Goal: Transaction & Acquisition: Book appointment/travel/reservation

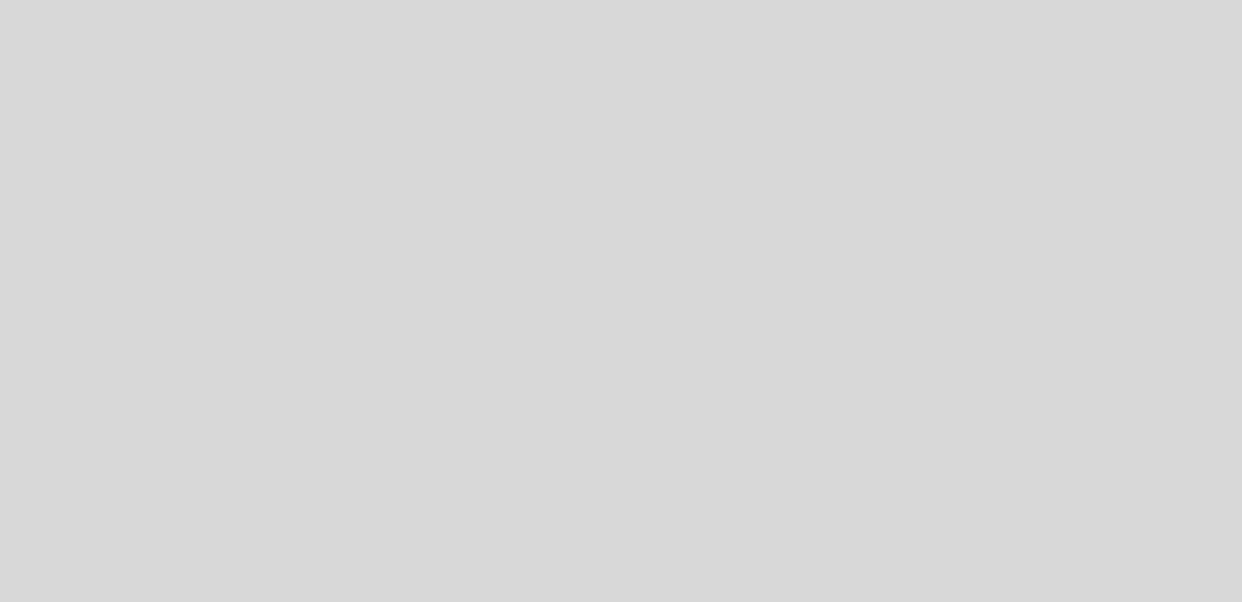
select select "es"
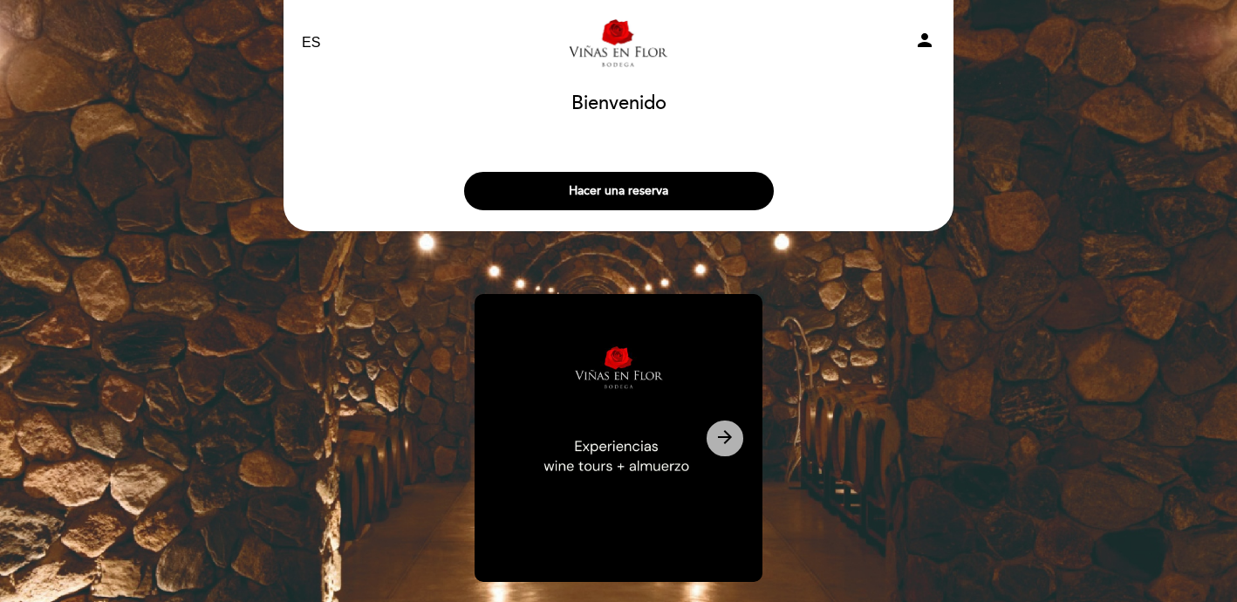
click at [728, 436] on icon "arrow_forward" at bounding box center [724, 437] width 21 height 21
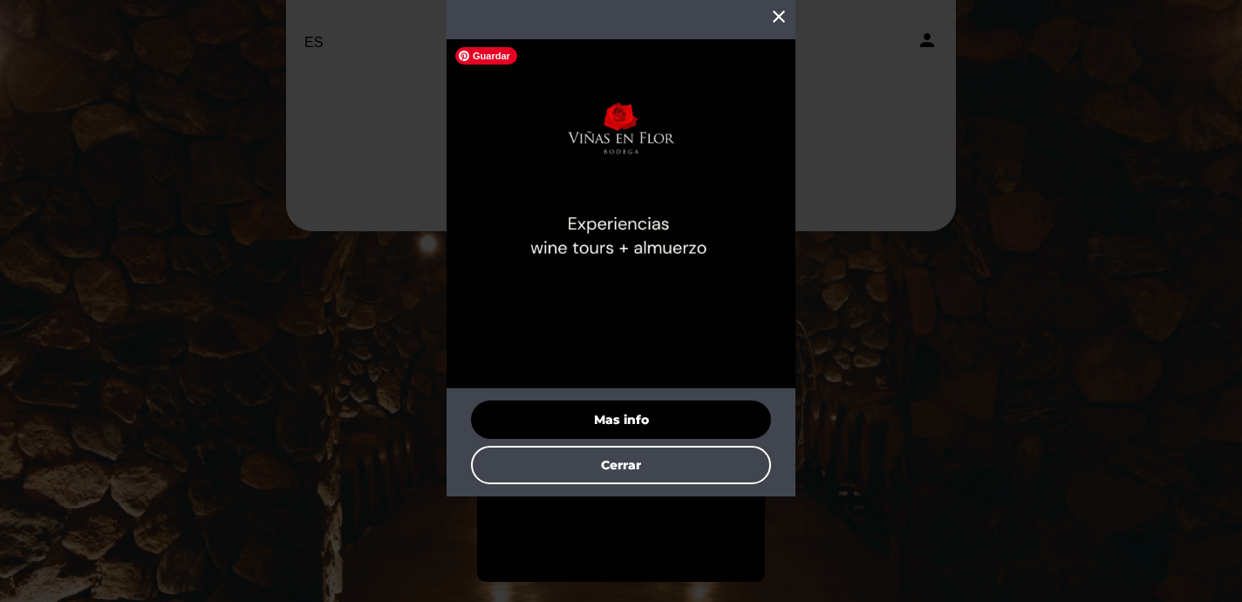
click at [626, 241] on img at bounding box center [621, 213] width 349 height 349
click at [625, 411] on button "Mas info" at bounding box center [621, 419] width 300 height 38
click at [777, 16] on icon "close" at bounding box center [778, 16] width 21 height 21
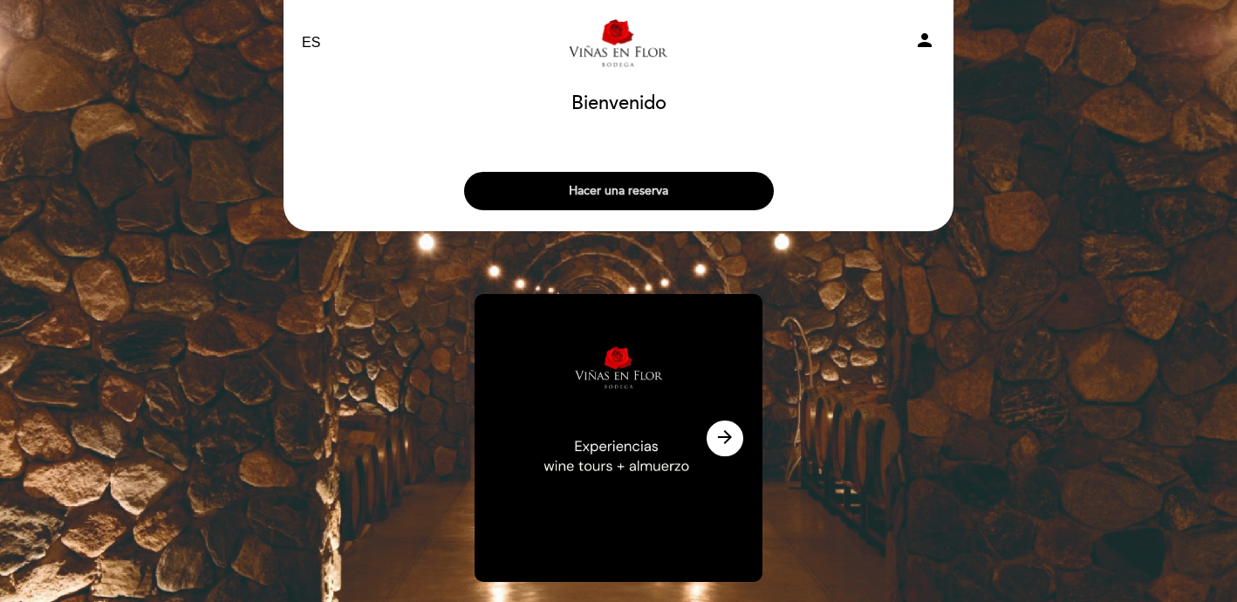
click at [628, 191] on button "Hacer una reserva" at bounding box center [619, 191] width 310 height 38
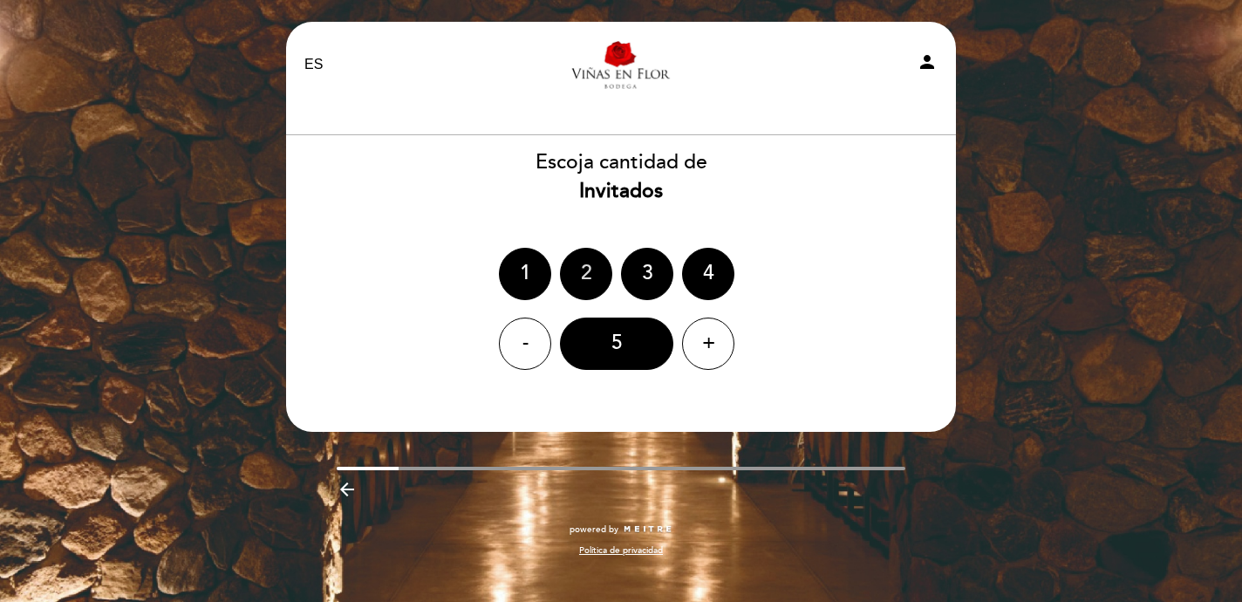
click at [577, 266] on div "2" at bounding box center [586, 274] width 52 height 52
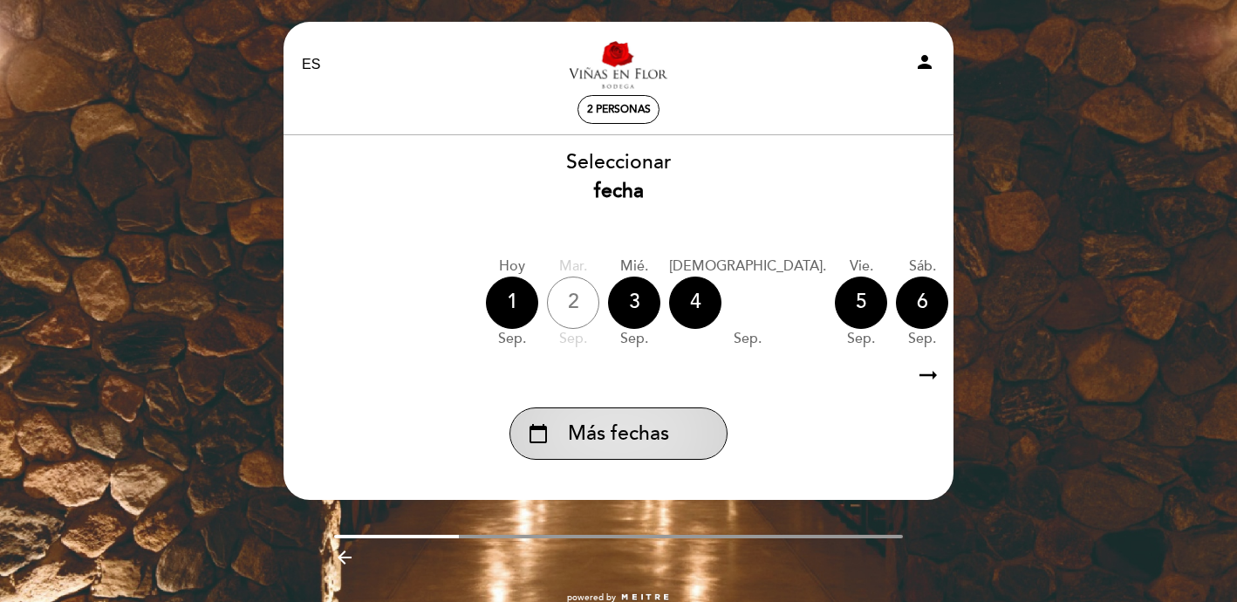
click at [632, 442] on span "Más fechas" at bounding box center [618, 434] width 101 height 29
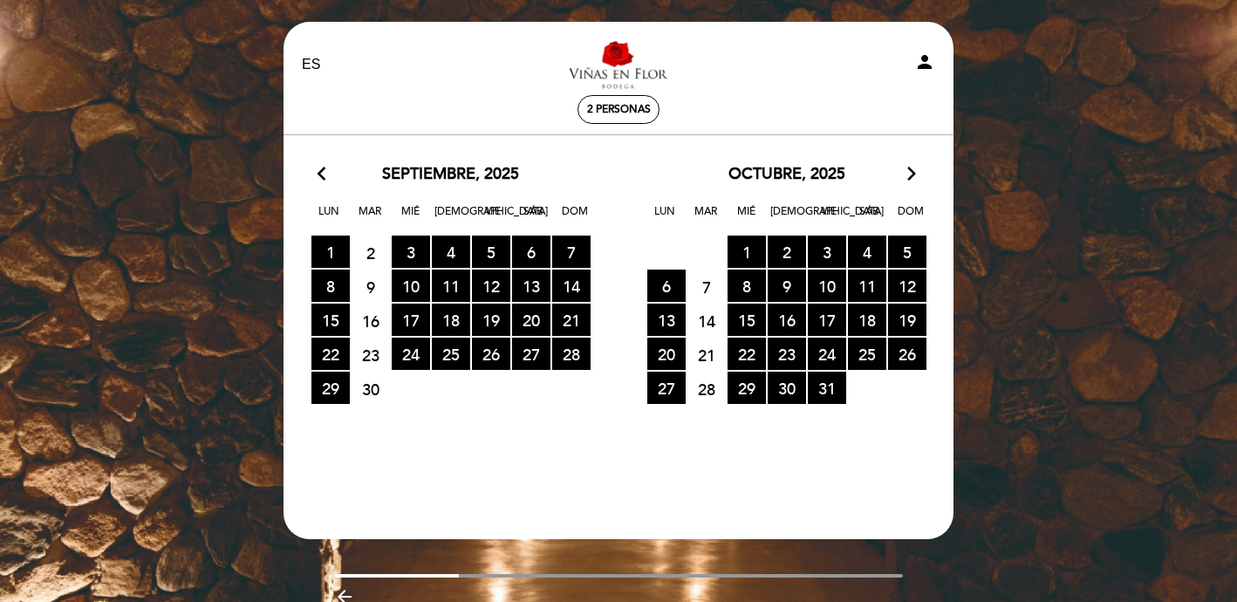
click at [913, 174] on icon "arrow_forward_ios" at bounding box center [912, 174] width 16 height 23
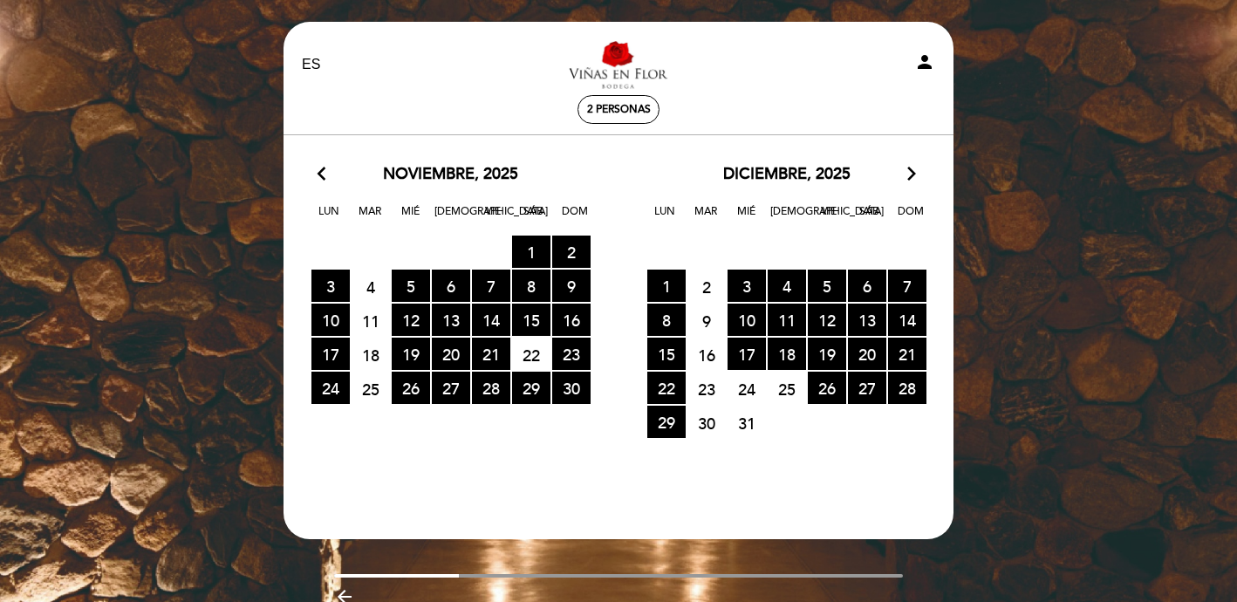
click at [912, 174] on icon "arrow_forward_ios" at bounding box center [912, 174] width 16 height 23
